Goal: Information Seeking & Learning: Learn about a topic

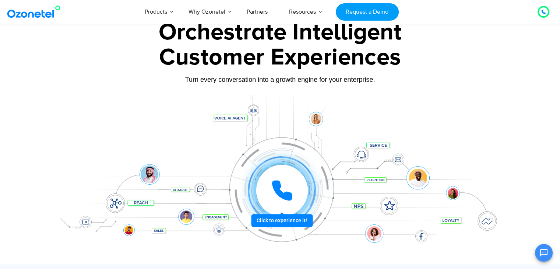
scroll to position [265, 0]
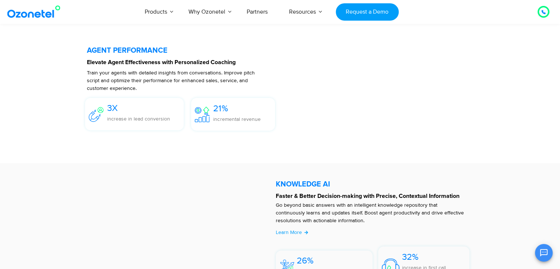
scroll to position [1669, 0]
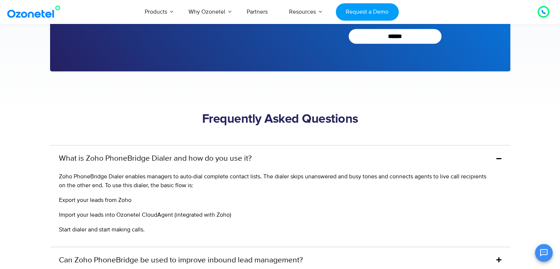
scroll to position [1959, 0]
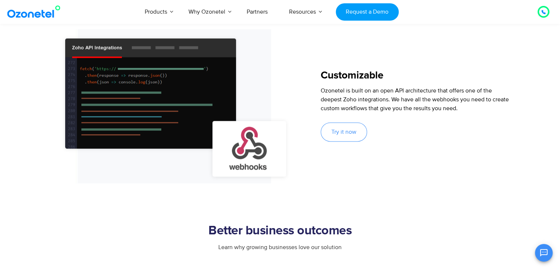
scroll to position [1083, 0]
